Goal: Task Accomplishment & Management: Complete application form

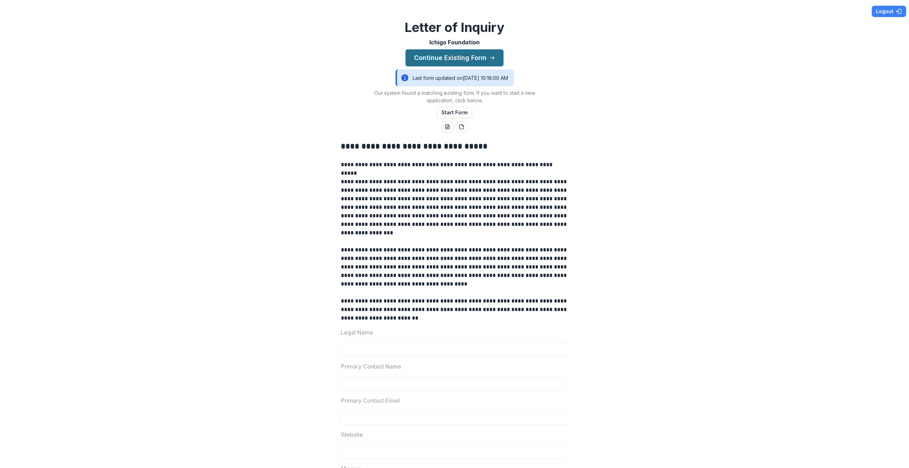
click at [456, 56] on button "Continue Existing Form" at bounding box center [454, 57] width 98 height 17
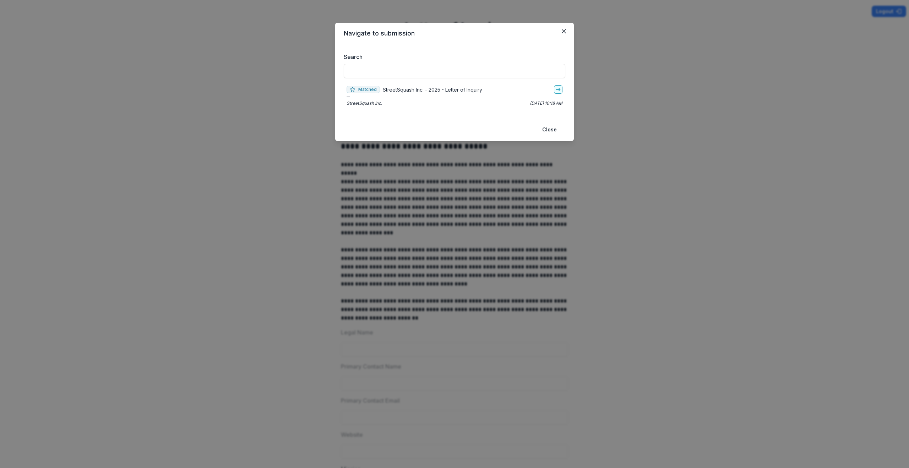
click at [419, 89] on p "StreetSquash Inc. - 2025 - Letter of Inquiry" at bounding box center [432, 89] width 99 height 7
click at [557, 90] on icon "go-to" at bounding box center [558, 90] width 6 height 6
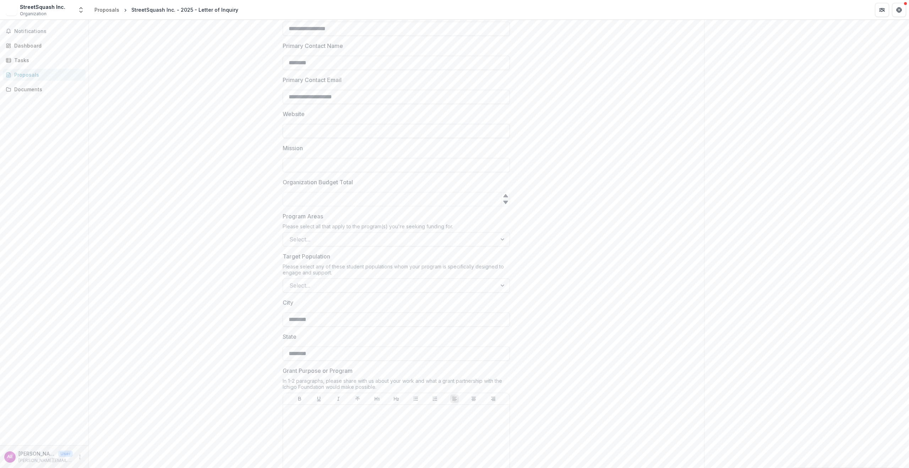
scroll to position [308, 0]
click at [366, 131] on input "Website" at bounding box center [396, 130] width 227 height 14
type input "**********"
click at [593, 196] on div "**********" at bounding box center [396, 252] width 615 height 876
click at [499, 242] on div at bounding box center [503, 237] width 13 height 13
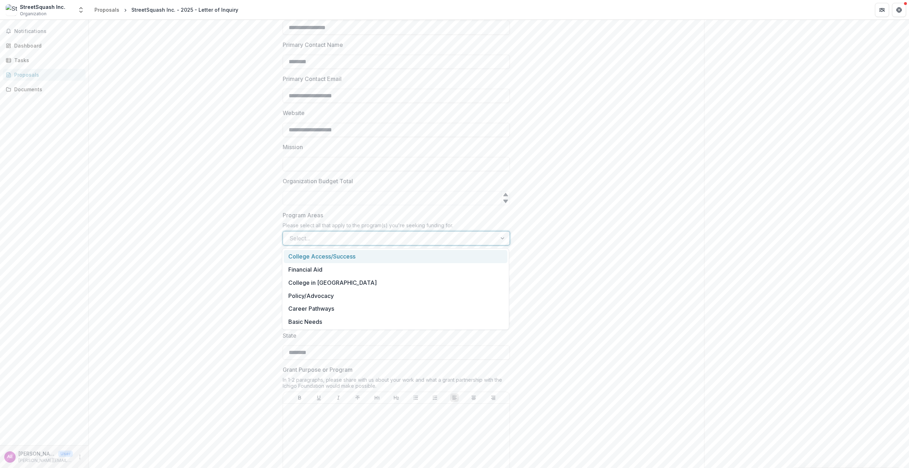
click at [334, 258] on div "College Access/Success" at bounding box center [396, 256] width 224 height 13
click at [500, 239] on div at bounding box center [495, 237] width 27 height 13
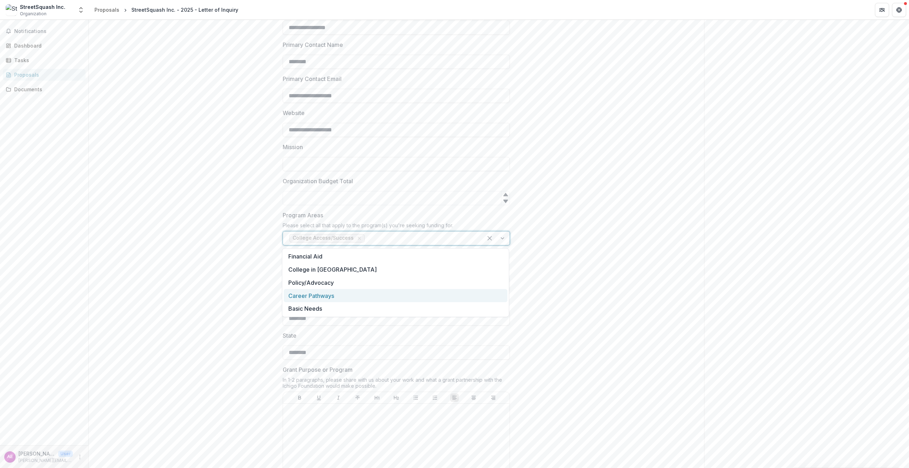
click at [337, 296] on div "Career Pathways" at bounding box center [396, 295] width 224 height 13
click at [416, 239] on icon "Remove Career Pathways" at bounding box center [417, 237] width 3 height 3
click at [339, 283] on div at bounding box center [389, 284] width 201 height 10
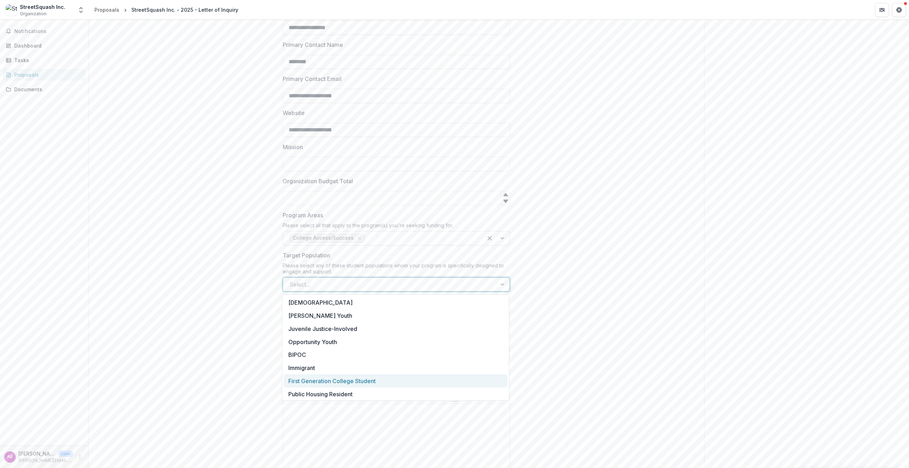
drag, startPoint x: 348, startPoint y: 378, endPoint x: 344, endPoint y: 364, distance: 14.6
click at [348, 378] on div "First Generation College Student" at bounding box center [396, 380] width 224 height 13
click at [396, 285] on div at bounding box center [431, 284] width 89 height 10
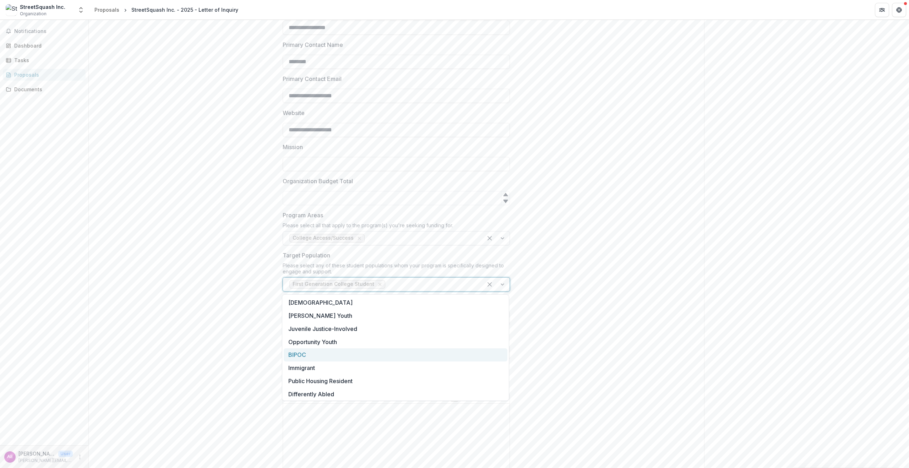
click at [301, 354] on div "BIPOC" at bounding box center [396, 354] width 224 height 13
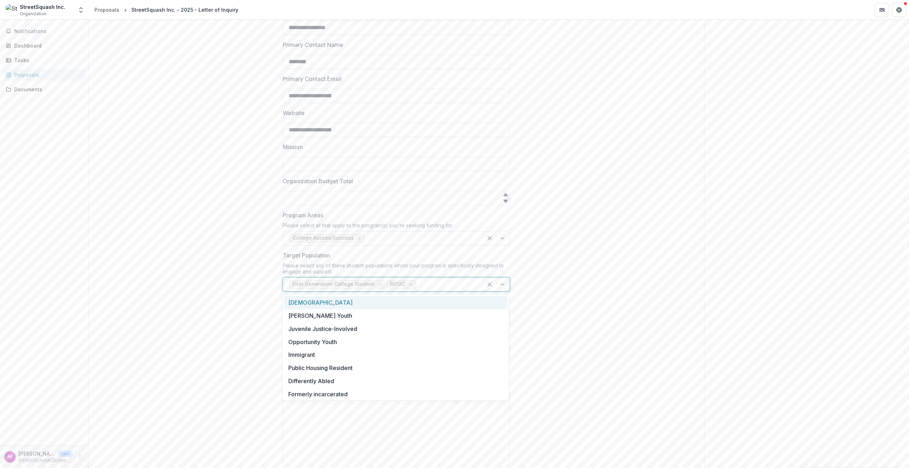
click at [432, 284] on div at bounding box center [446, 284] width 59 height 10
click at [569, 331] on div "**********" at bounding box center [396, 252] width 615 height 876
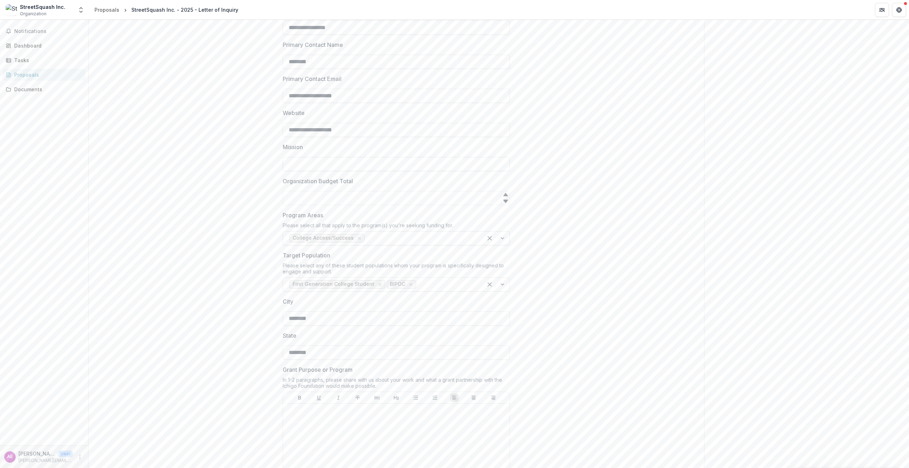
click at [344, 168] on input "Mission" at bounding box center [396, 164] width 227 height 14
paste input "**********"
type input "**********"
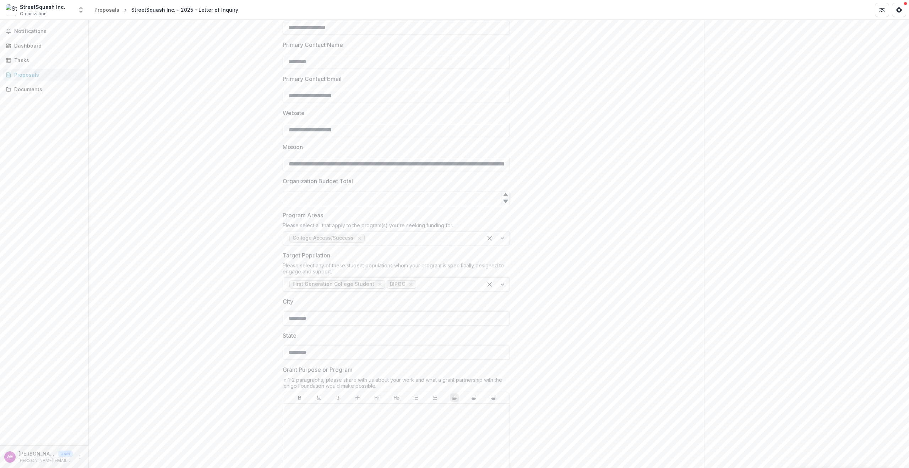
click at [325, 199] on input "Organization Budget Total" at bounding box center [396, 198] width 227 height 14
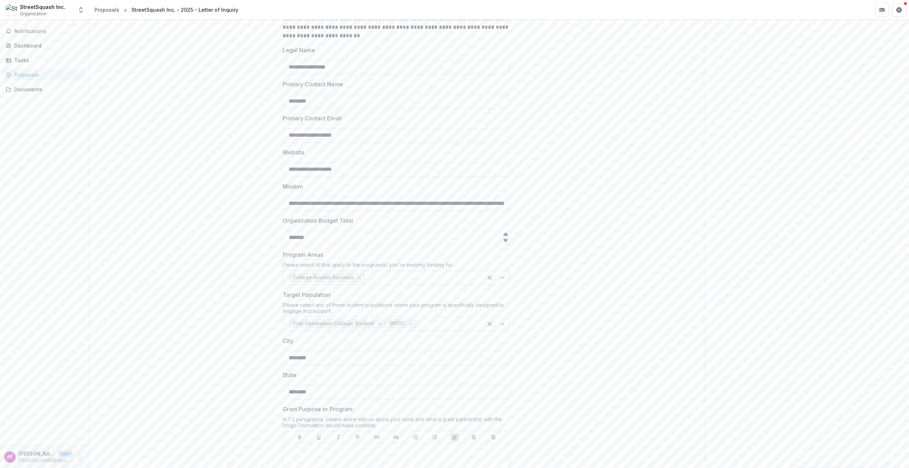
type input "*******"
click at [529, 262] on div "**********" at bounding box center [396, 291] width 615 height 876
click at [292, 238] on input "*******" at bounding box center [396, 237] width 227 height 14
click at [612, 278] on div "**********" at bounding box center [396, 291] width 615 height 876
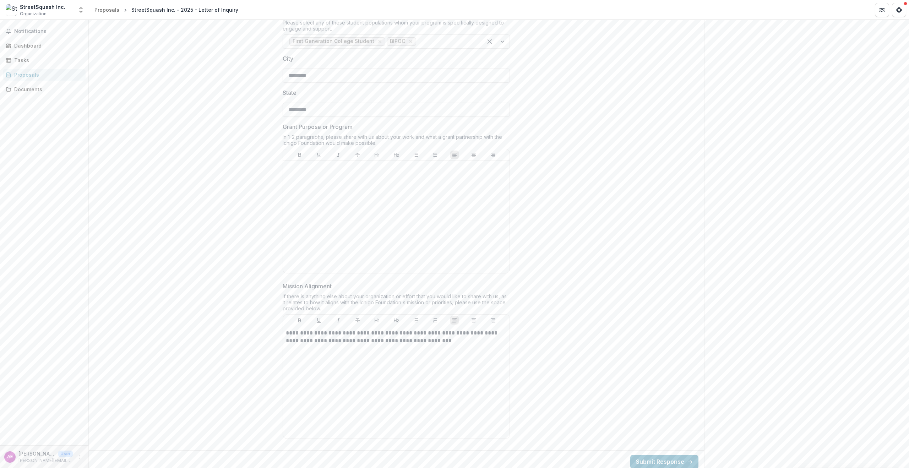
scroll to position [556, 0]
click at [301, 175] on div at bounding box center [396, 211] width 221 height 106
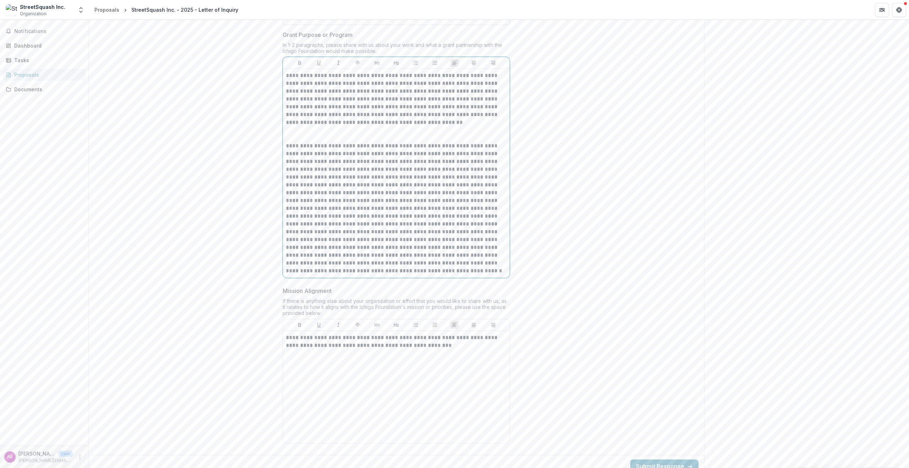
scroll to position [653, 0]
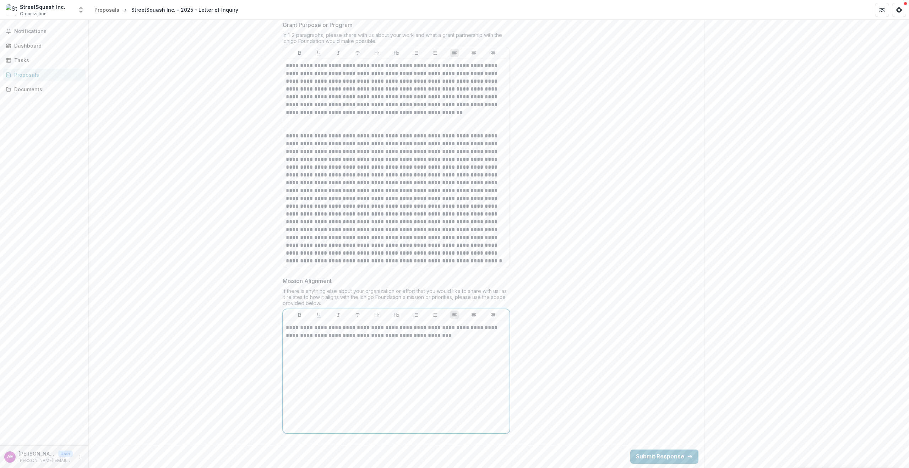
drag, startPoint x: 447, startPoint y: 337, endPoint x: 274, endPoint y: 332, distance: 172.6
click at [354, 335] on p "**********" at bounding box center [396, 332] width 221 height 16
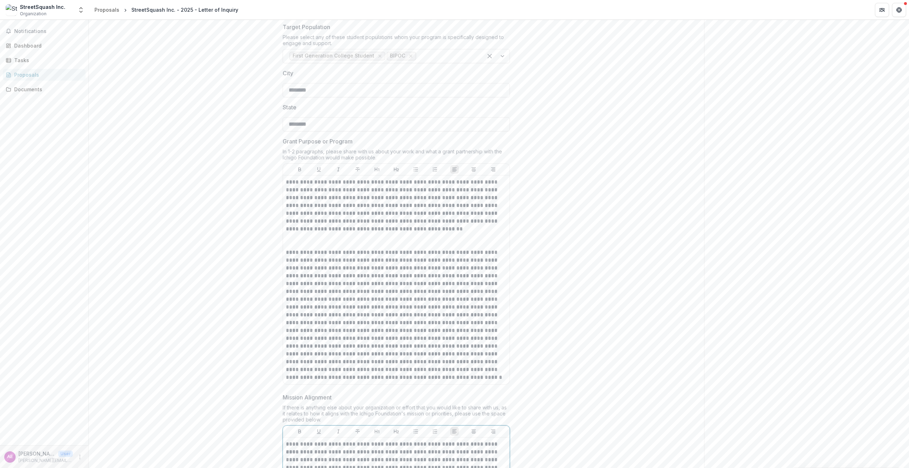
scroll to position [536, 0]
click at [335, 246] on p at bounding box center [396, 241] width 221 height 16
click at [335, 241] on p at bounding box center [396, 241] width 221 height 16
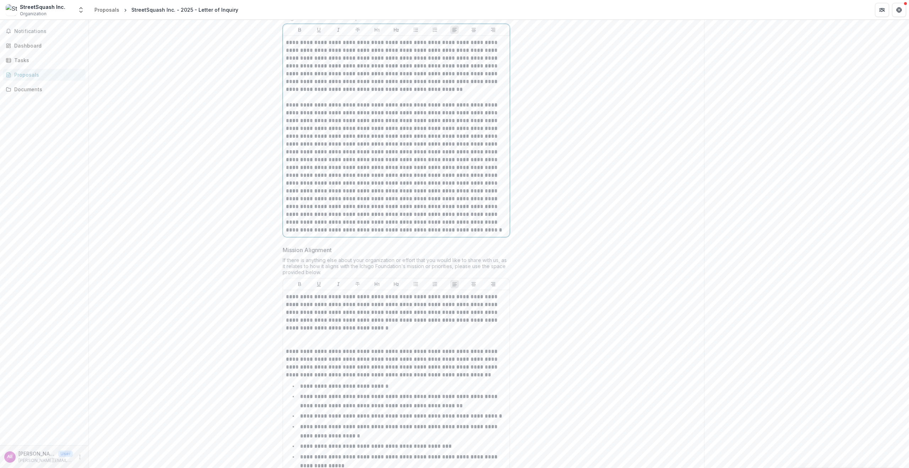
scroll to position [692, 0]
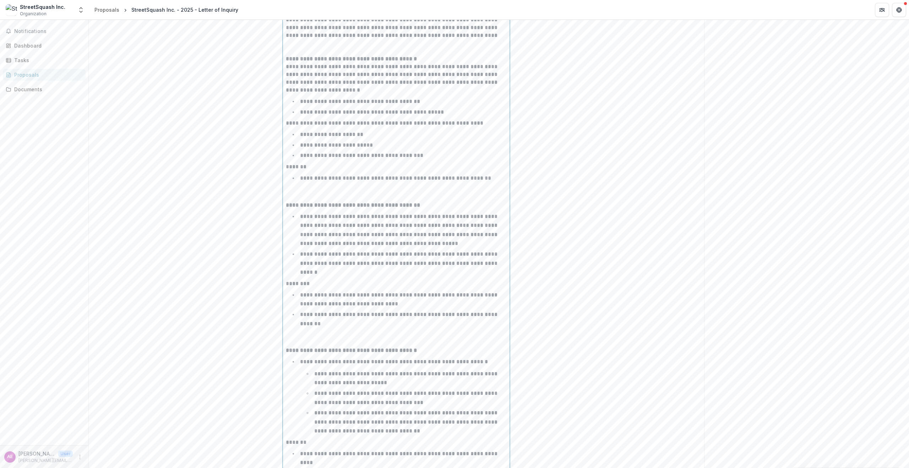
click at [322, 341] on p at bounding box center [396, 339] width 221 height 16
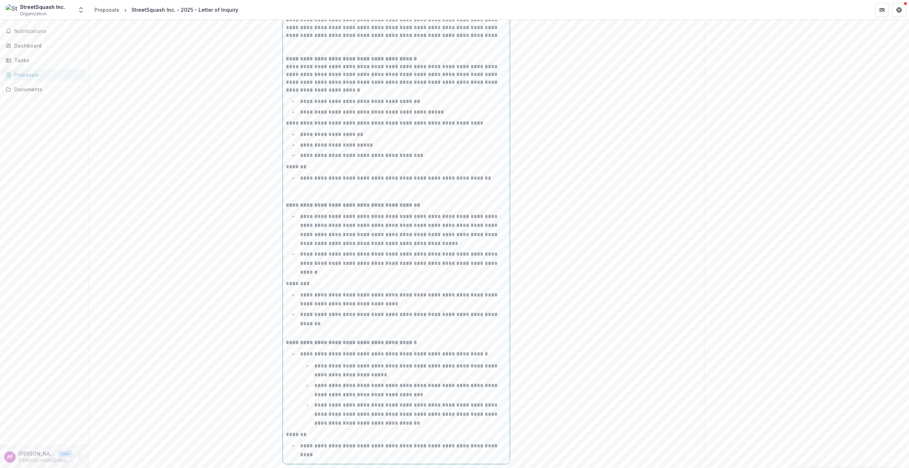
click at [321, 194] on p at bounding box center [396, 194] width 221 height 16
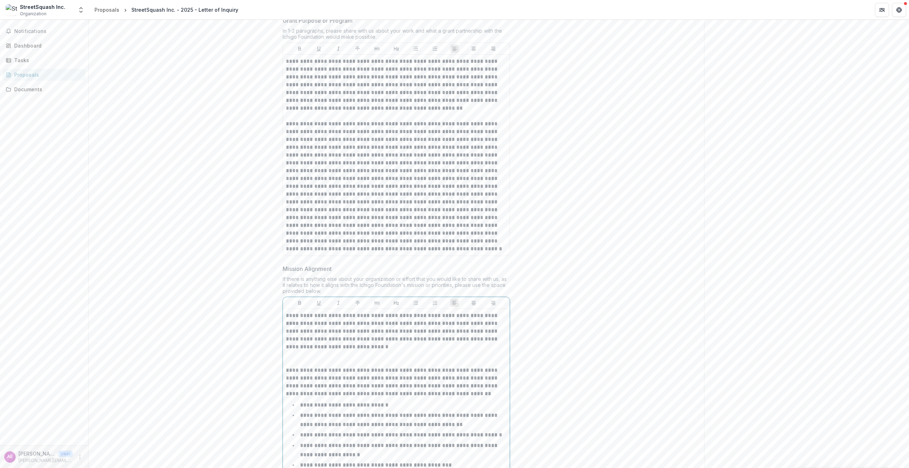
scroll to position [696, 0]
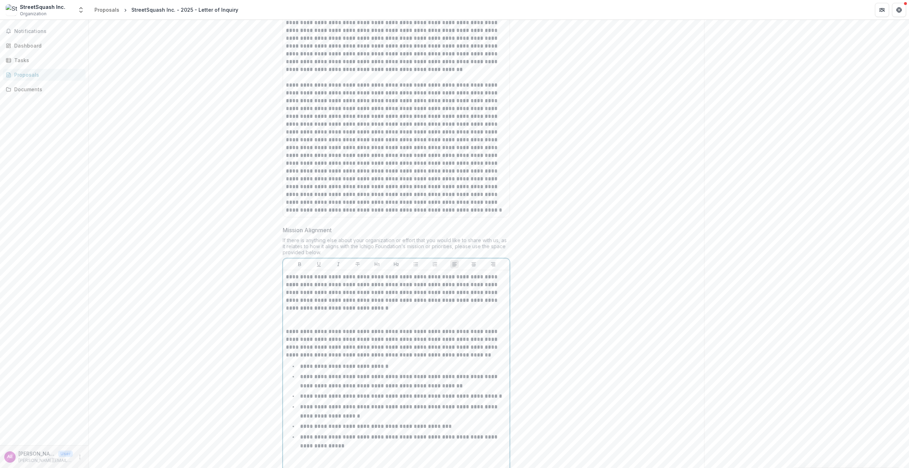
click at [351, 323] on p at bounding box center [396, 320] width 221 height 16
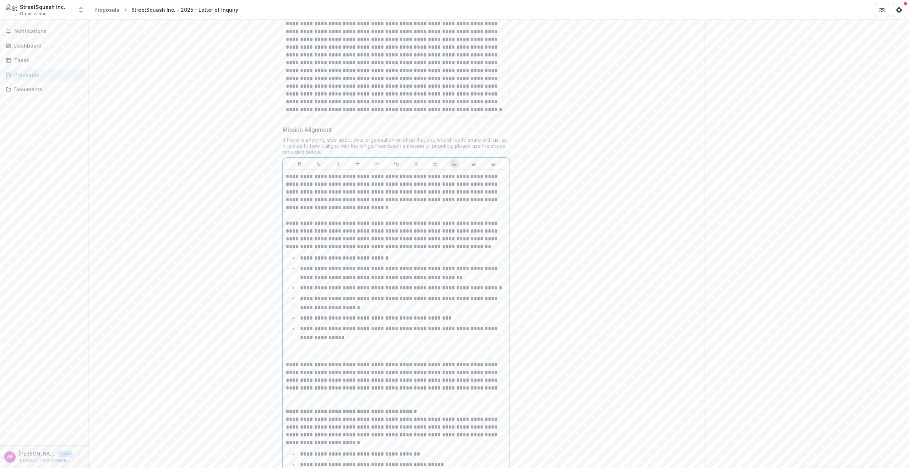
scroll to position [797, 0]
click at [333, 352] on p at bounding box center [396, 352] width 221 height 16
click at [330, 357] on li at bounding box center [400, 352] width 212 height 18
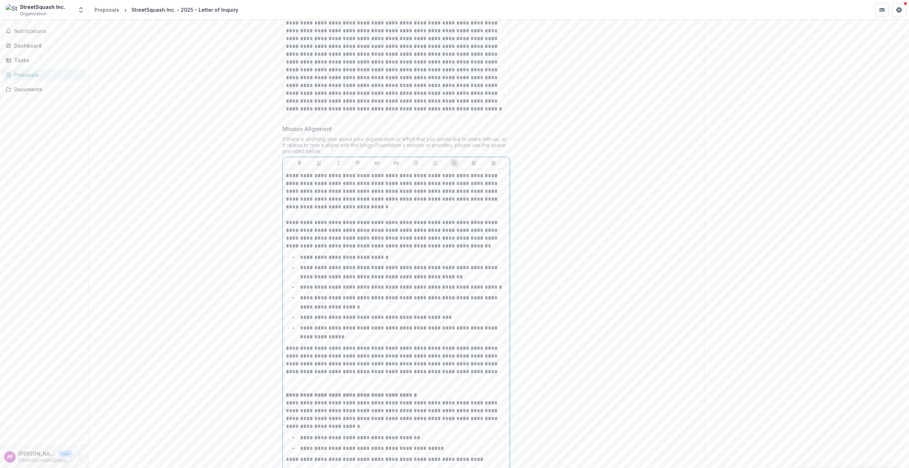
click at [314, 387] on p at bounding box center [396, 384] width 221 height 16
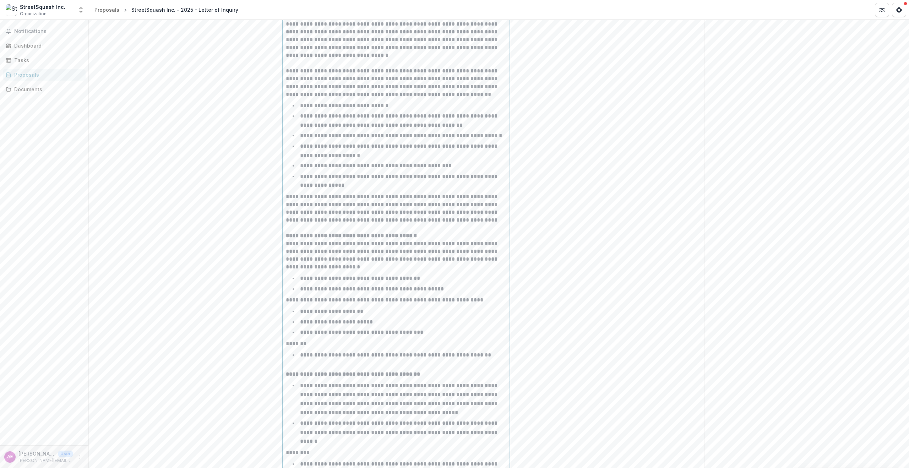
scroll to position [951, 0]
click at [307, 363] on p at bounding box center [396, 364] width 221 height 8
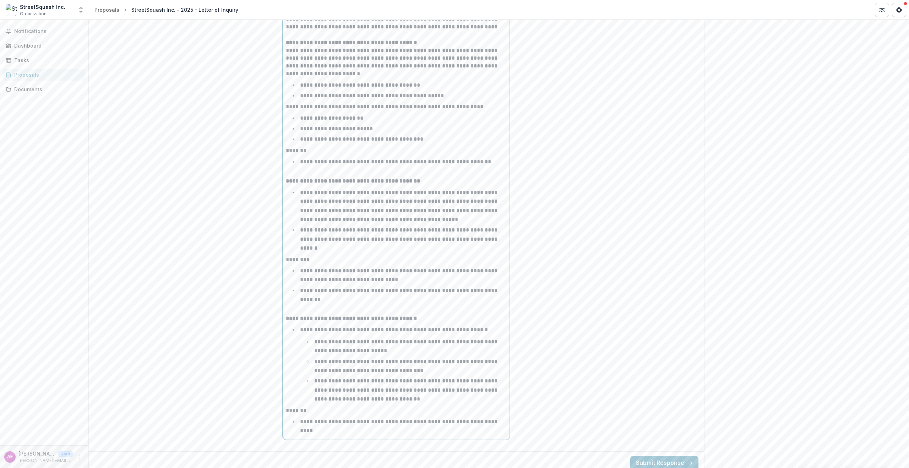
scroll to position [1148, 0]
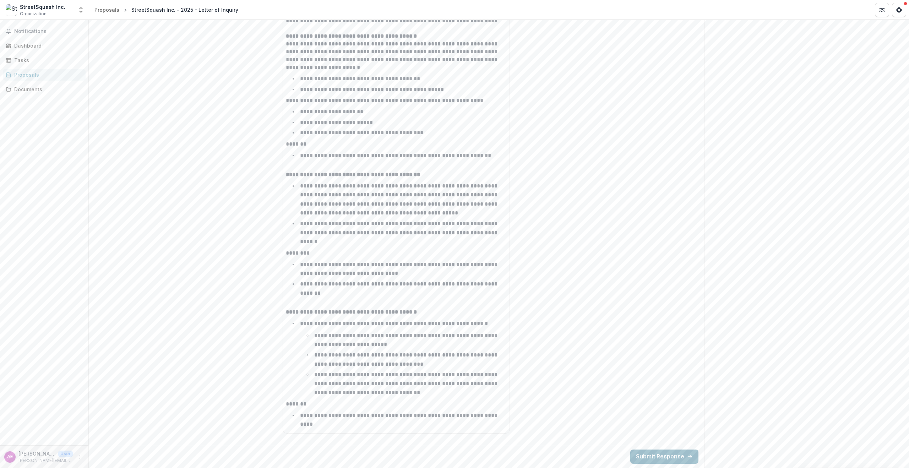
click at [659, 456] on button "Submit Response" at bounding box center [664, 456] width 68 height 14
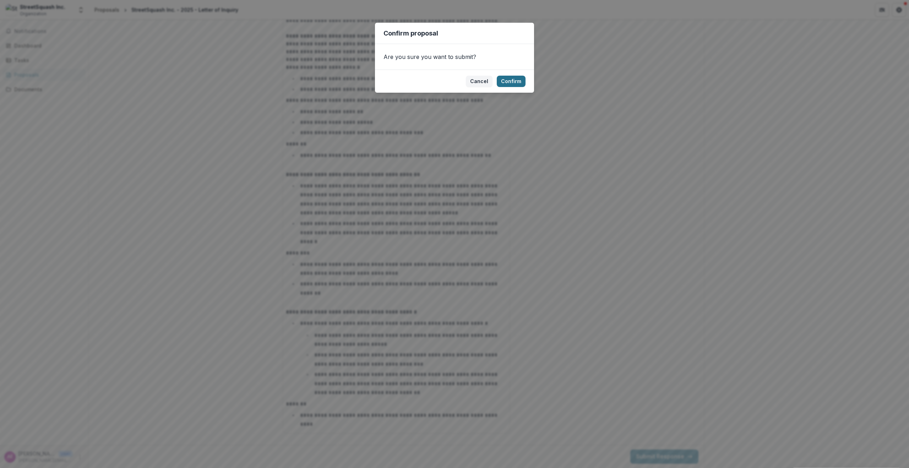
click at [504, 78] on button "Confirm" at bounding box center [511, 81] width 29 height 11
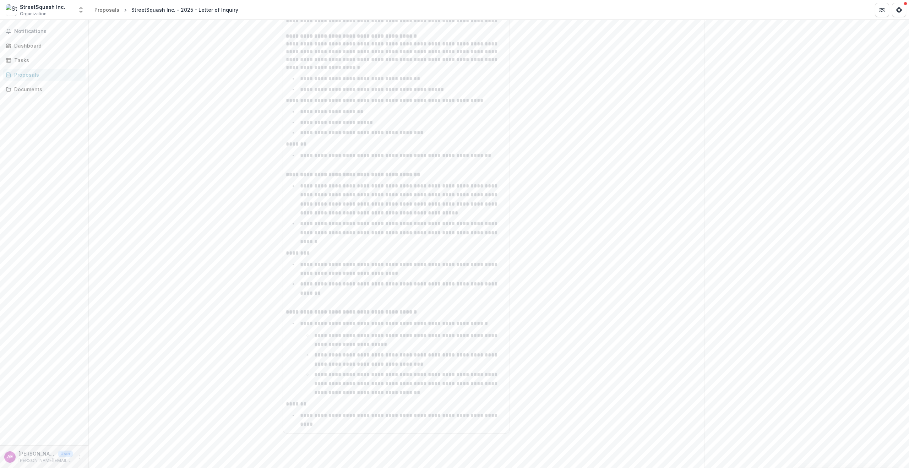
scroll to position [0, 0]
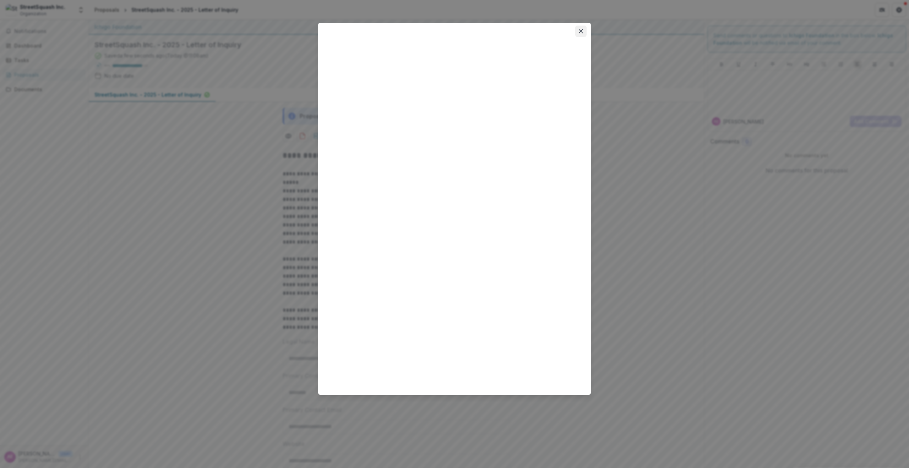
click at [580, 30] on icon "Close" at bounding box center [581, 31] width 4 height 4
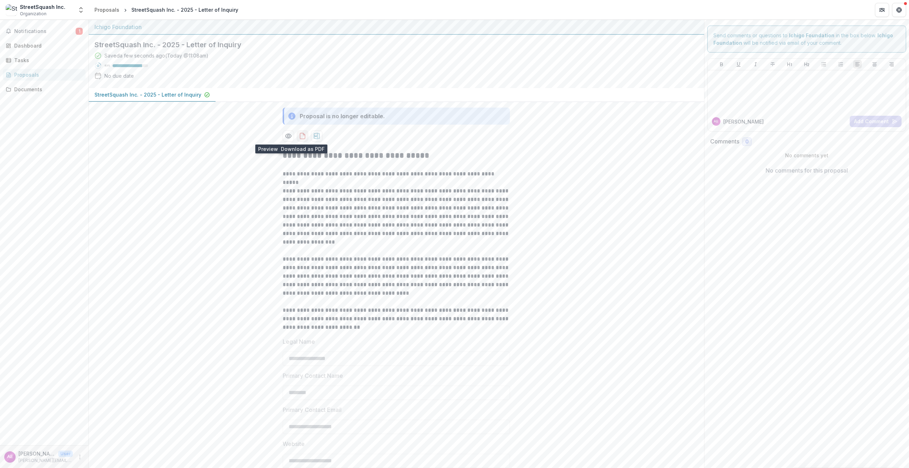
click at [303, 137] on icon "download-proposal" at bounding box center [302, 135] width 7 height 7
